Goal: Find contact information: Find contact information

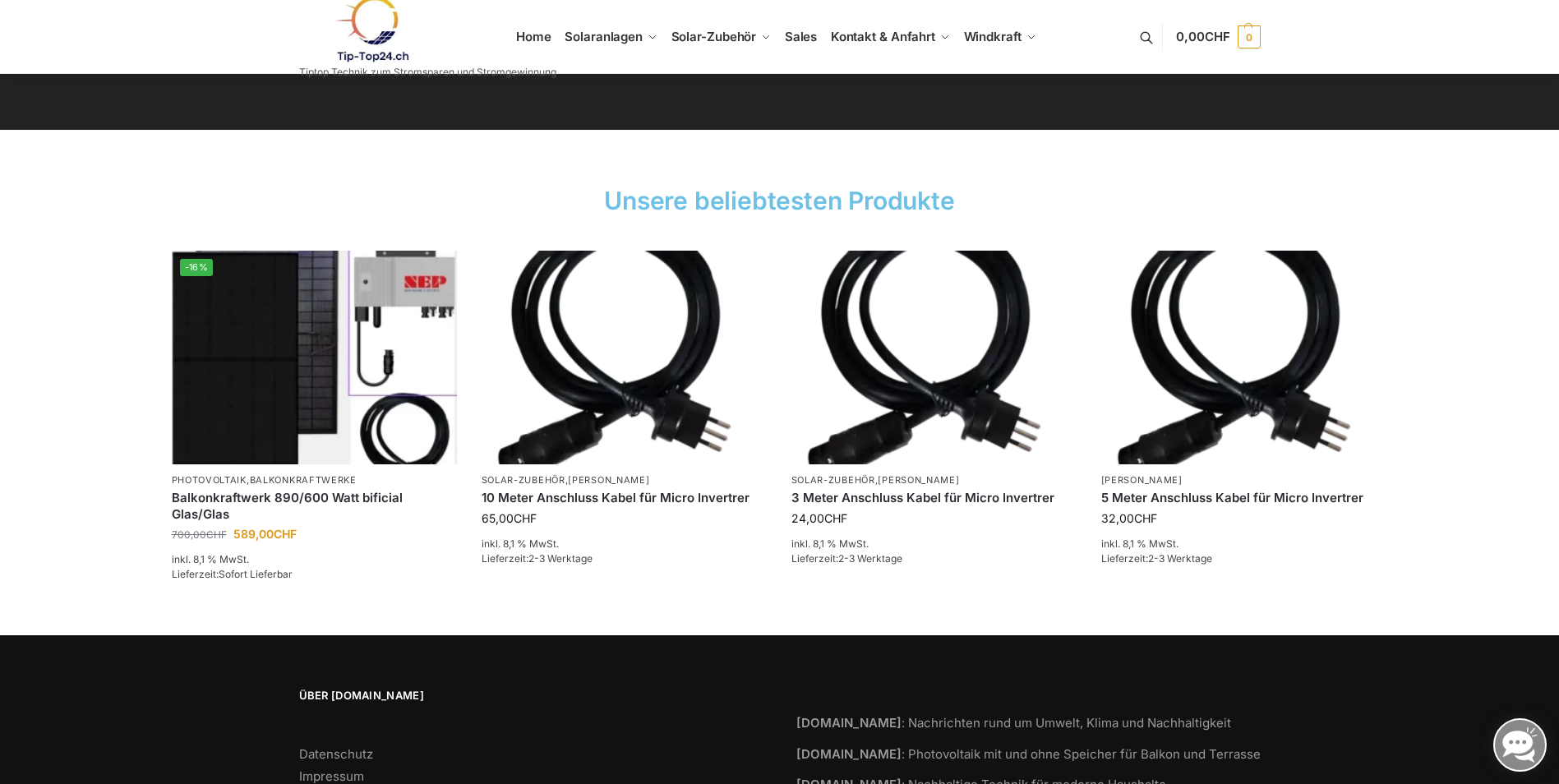
scroll to position [2449, 0]
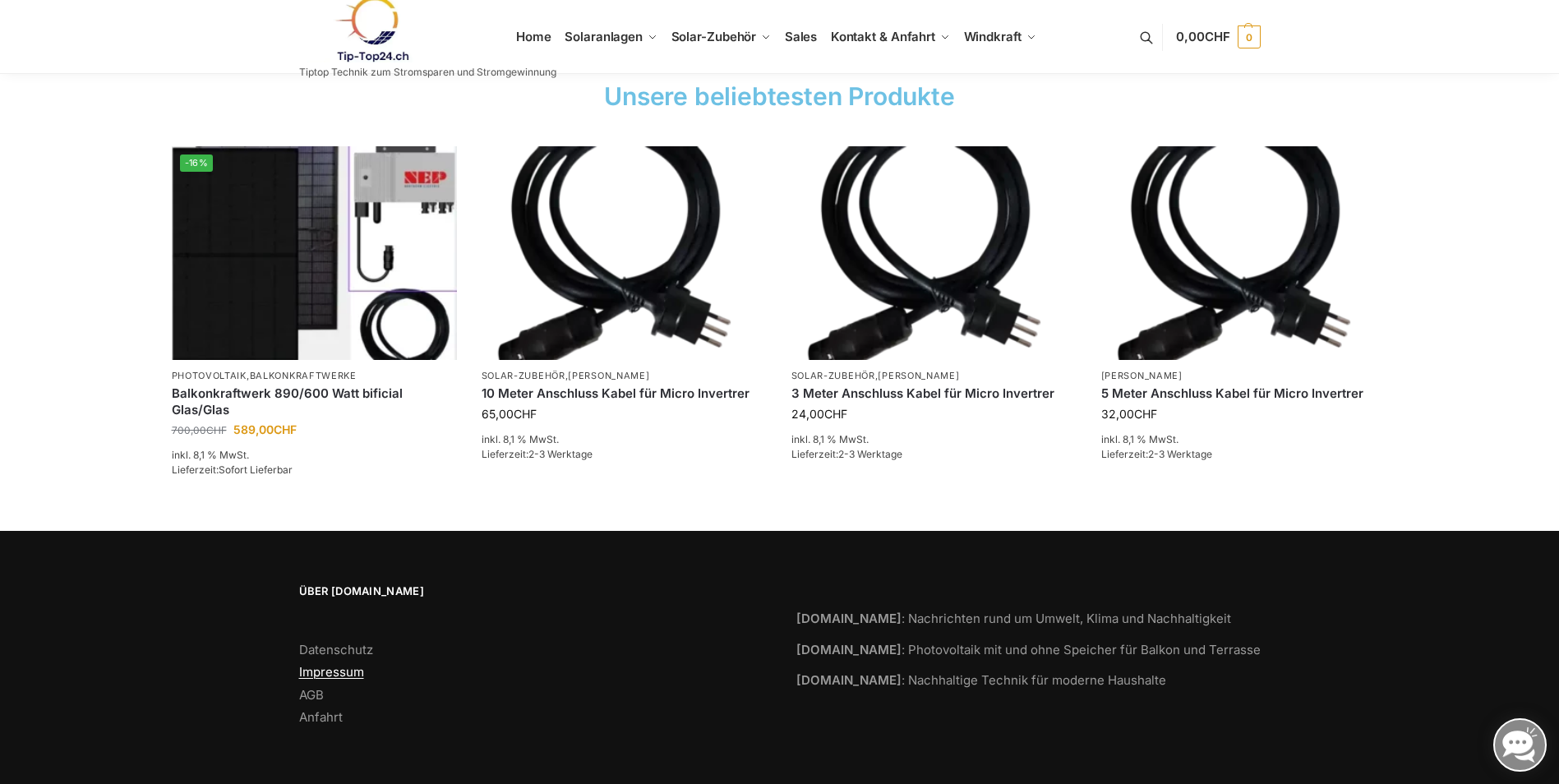
click at [340, 667] on link "Impressum" at bounding box center [331, 671] width 65 height 16
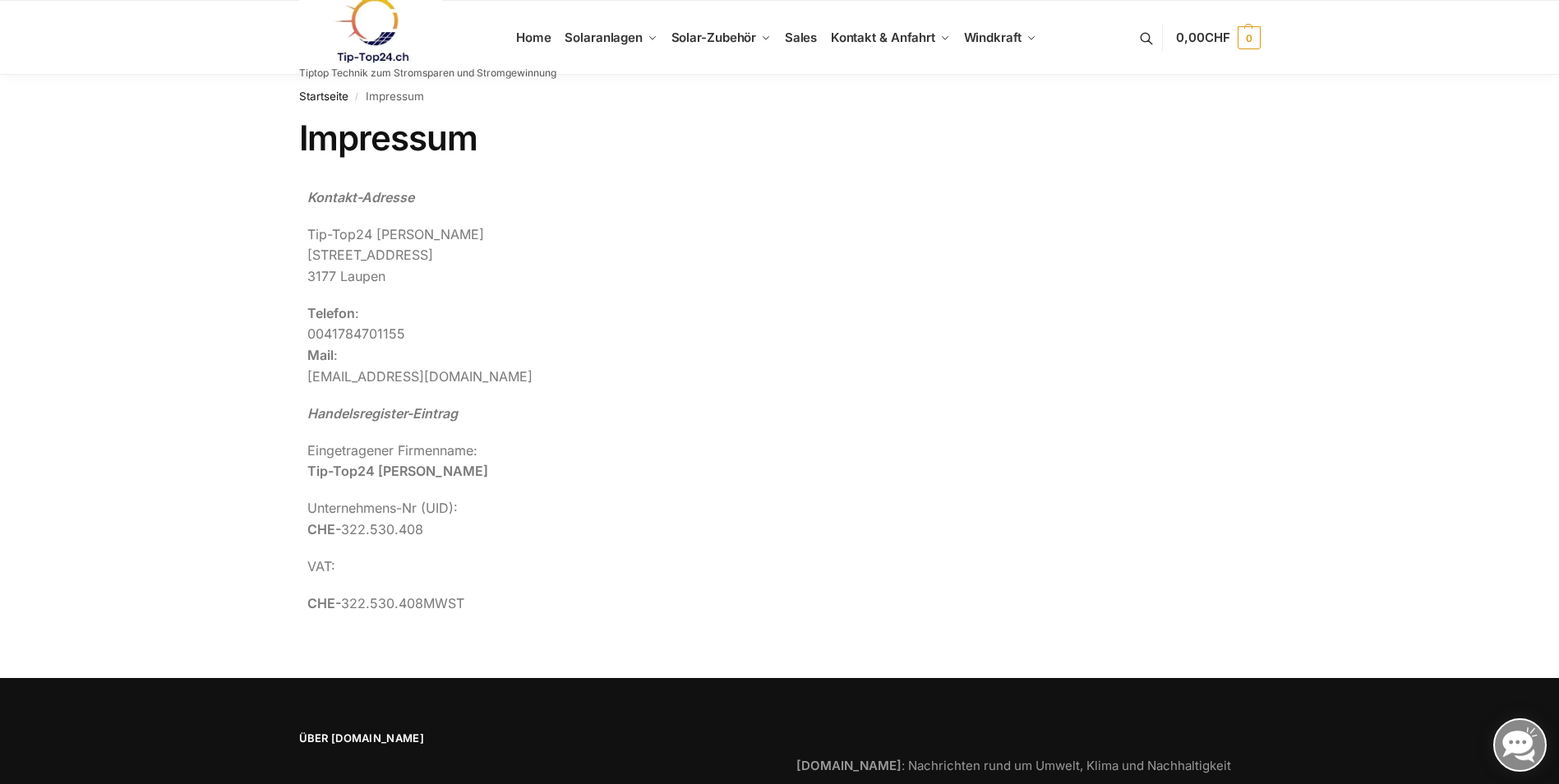
drag, startPoint x: 304, startPoint y: 236, endPoint x: 472, endPoint y: 236, distance: 168.0
click at [472, 236] on div "Kontakt-Adresse Tip-Top24 [GEOGRAPHIC_DATA][STREET_ADDRESS] Telefon : [PHONE_NU…" at bounding box center [664, 408] width 730 height 459
copy p "Tip-Top24 [PERSON_NAME]"
